Goal: Task Accomplishment & Management: Manage account settings

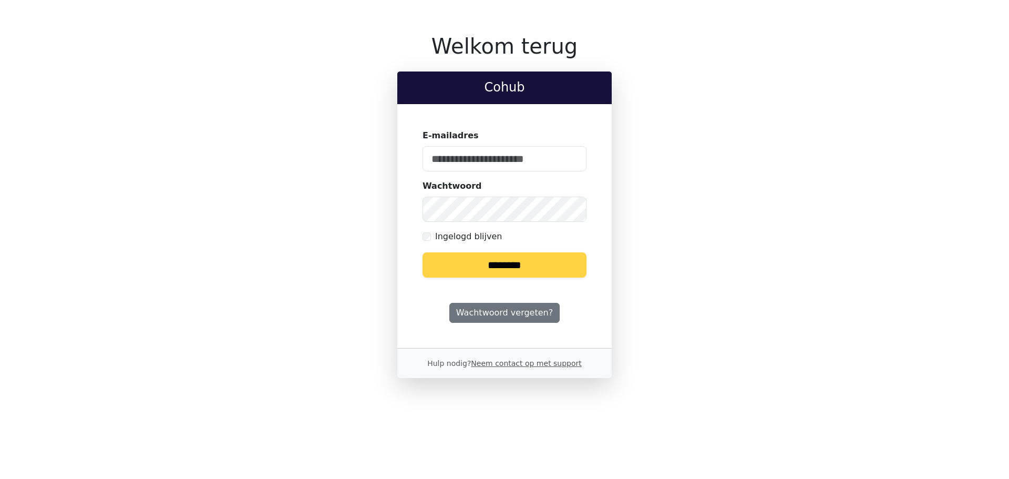
type input "**********"
click at [505, 263] on input "********" at bounding box center [505, 264] width 164 height 25
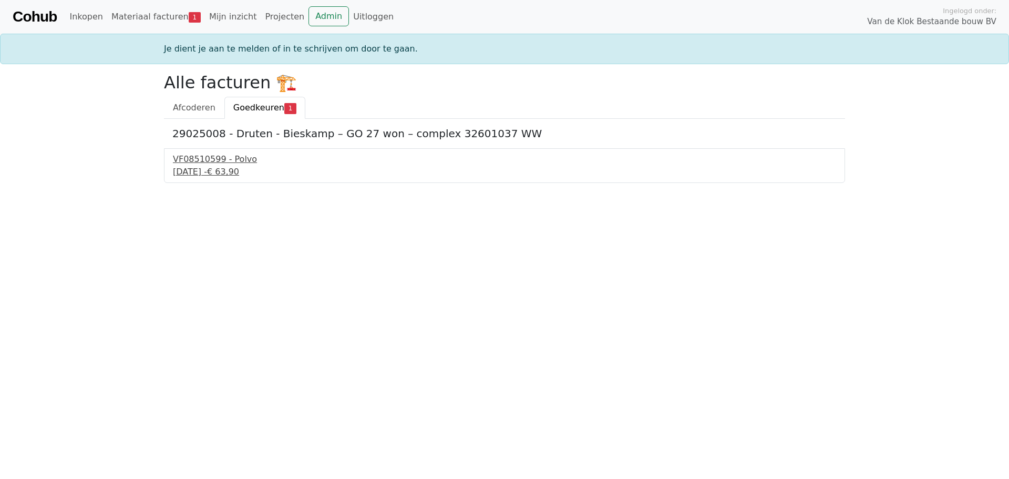
click at [202, 157] on div "VF08510599 - Polvo" at bounding box center [504, 159] width 663 height 13
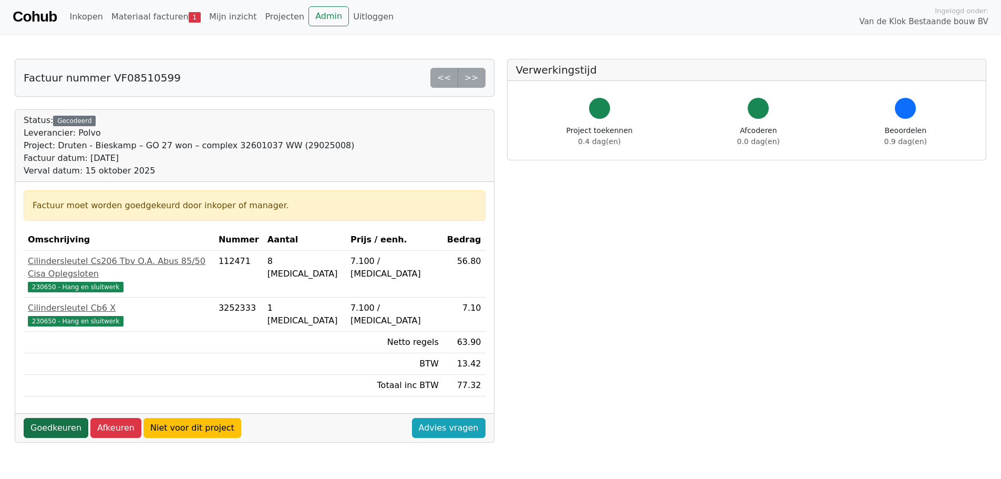
click at [48, 418] on link "Goedkeuren" at bounding box center [56, 428] width 65 height 20
